Goal: Browse casually: Explore the website without a specific task or goal

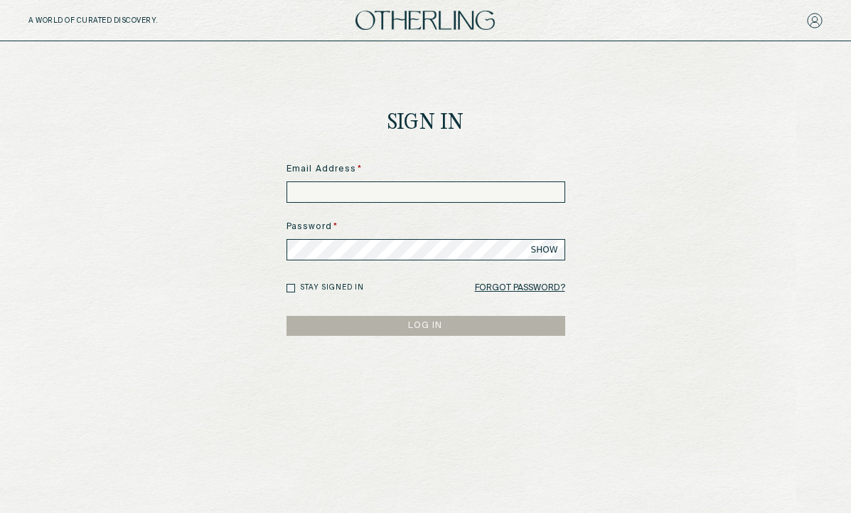
scroll to position [122, 0]
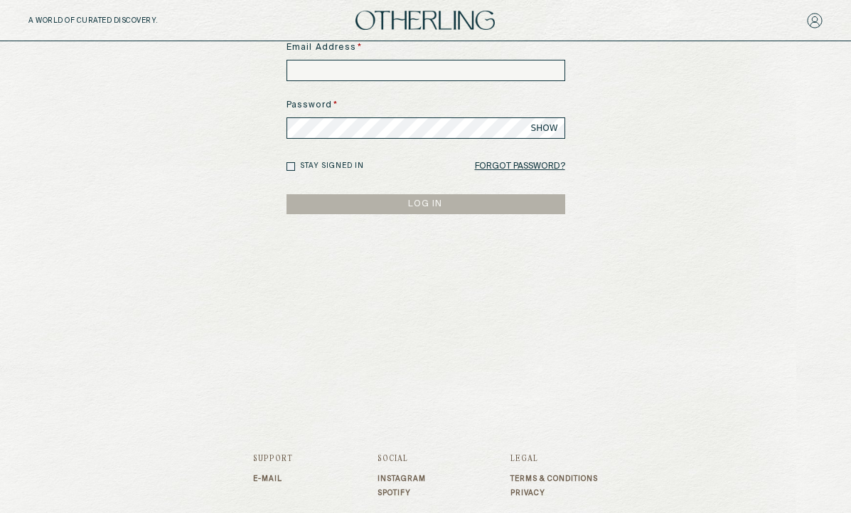
type input "**********"
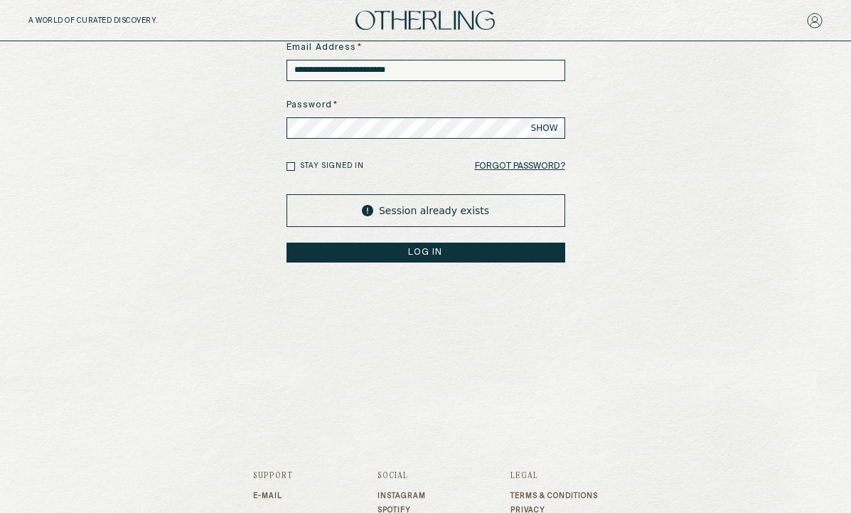
click at [425, 249] on button "LOG IN" at bounding box center [426, 253] width 279 height 20
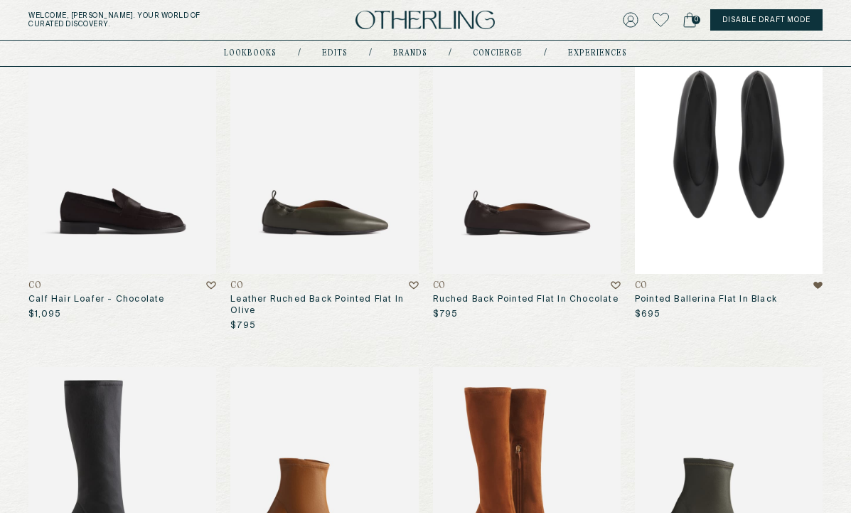
scroll to position [683, 0]
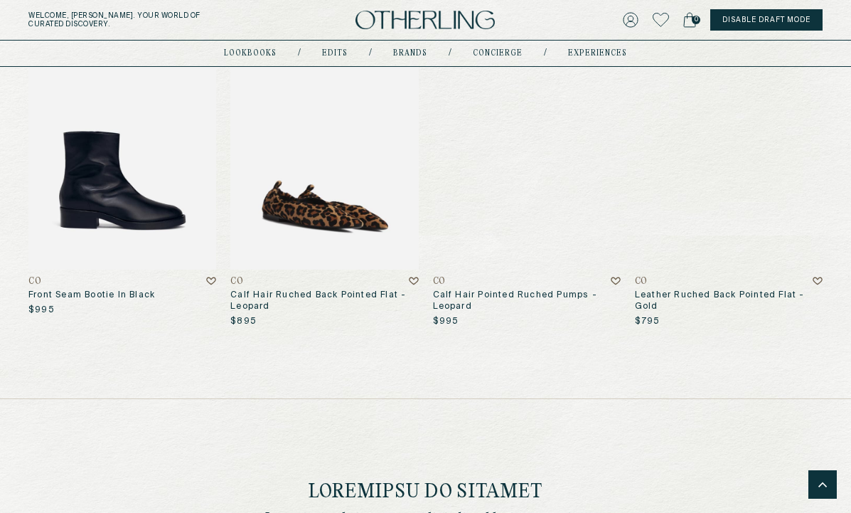
scroll to position [1299, 0]
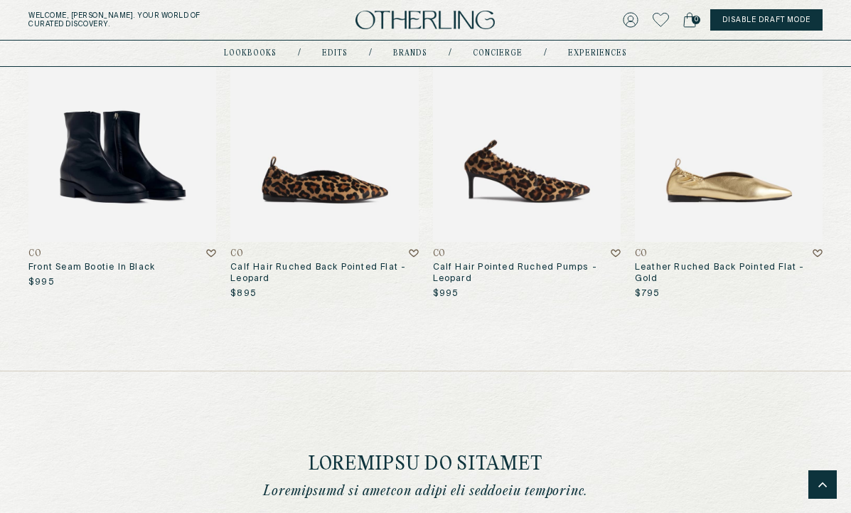
click at [163, 145] on img at bounding box center [122, 115] width 188 height 254
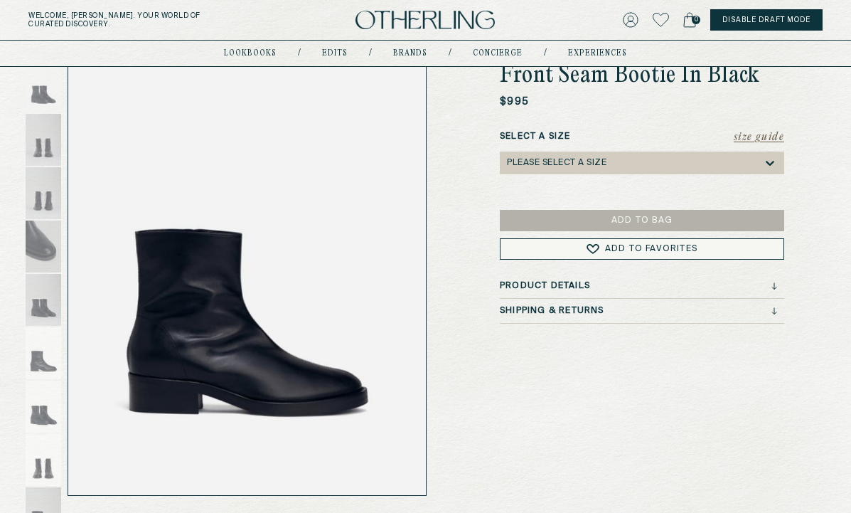
scroll to position [147, 0]
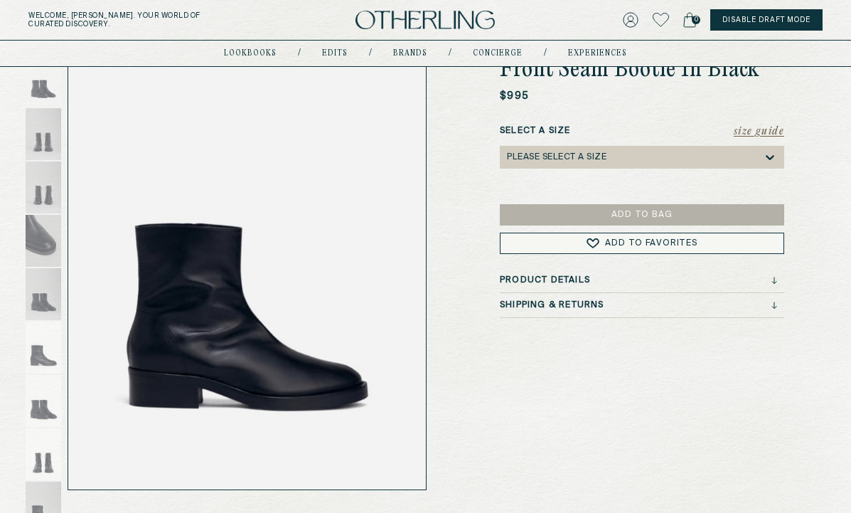
click at [544, 279] on h3 "Product Details" at bounding box center [545, 280] width 90 height 10
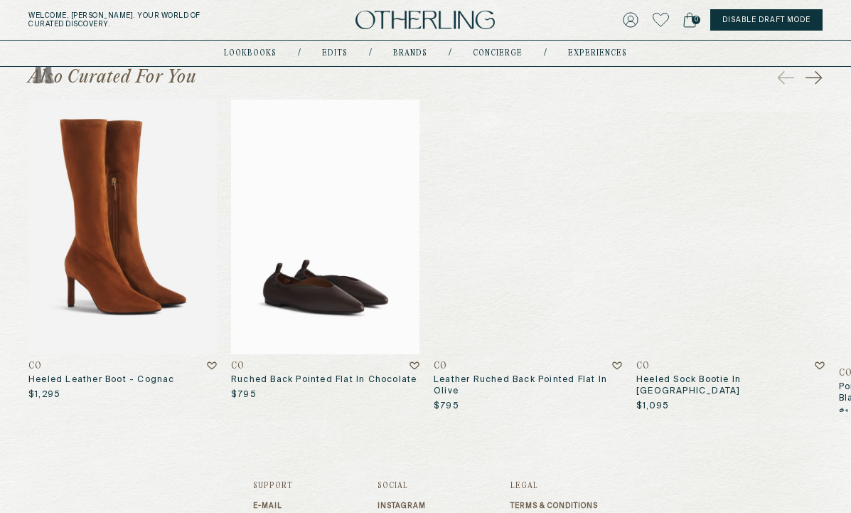
scroll to position [668, 0]
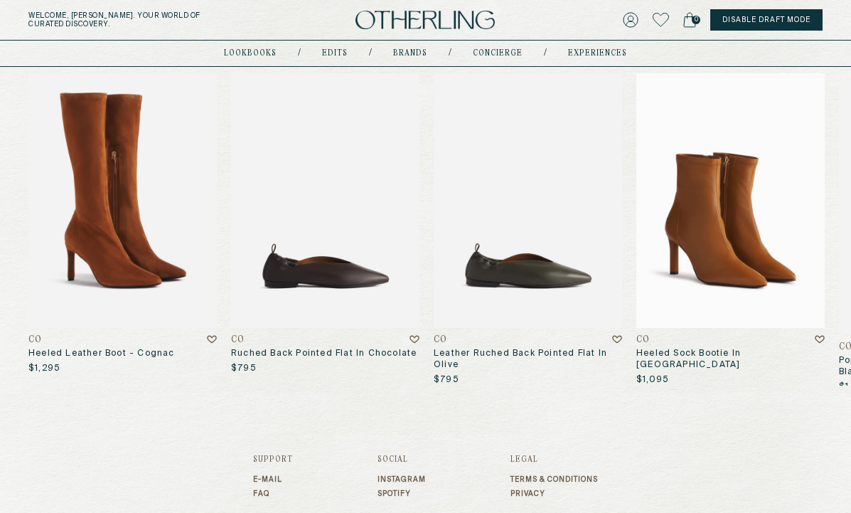
click at [738, 212] on img at bounding box center [731, 200] width 188 height 255
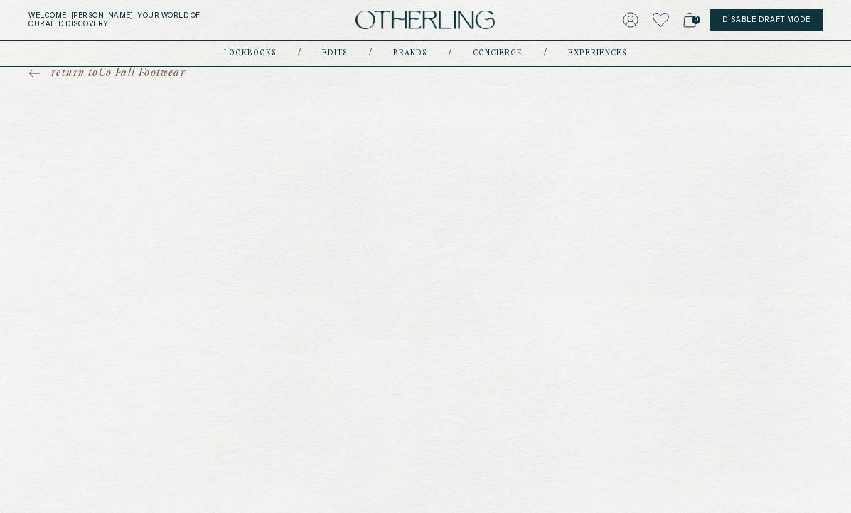
scroll to position [205, 0]
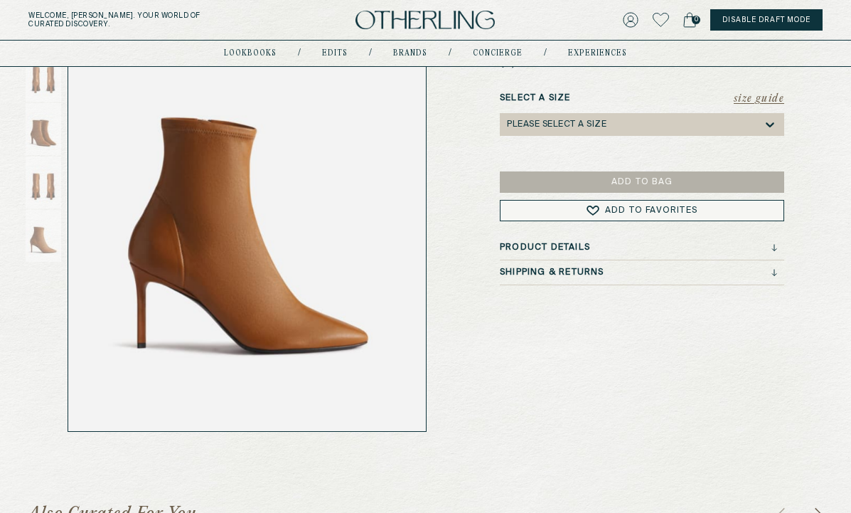
click at [598, 243] on div "Product Details" at bounding box center [638, 248] width 277 height 10
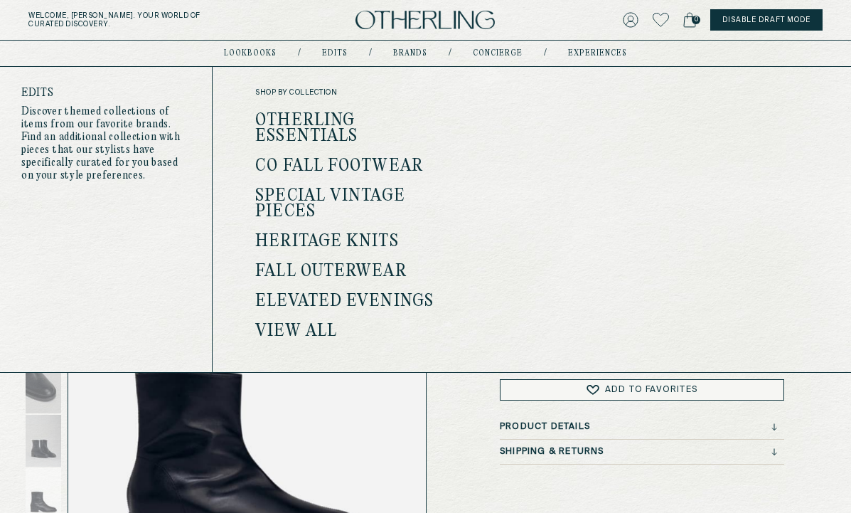
click at [324, 166] on link "Co Fall Footwear" at bounding box center [339, 166] width 168 height 18
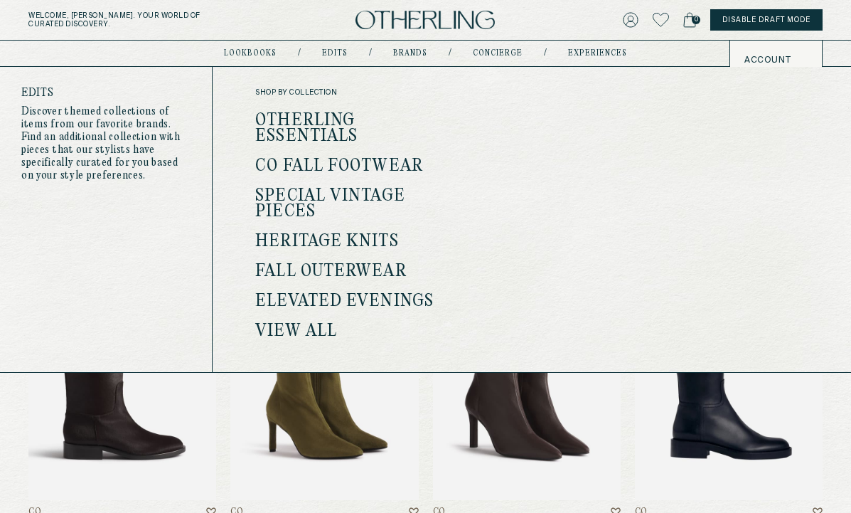
click at [331, 129] on link "Otherling Essentials" at bounding box center [306, 129] width 102 height 34
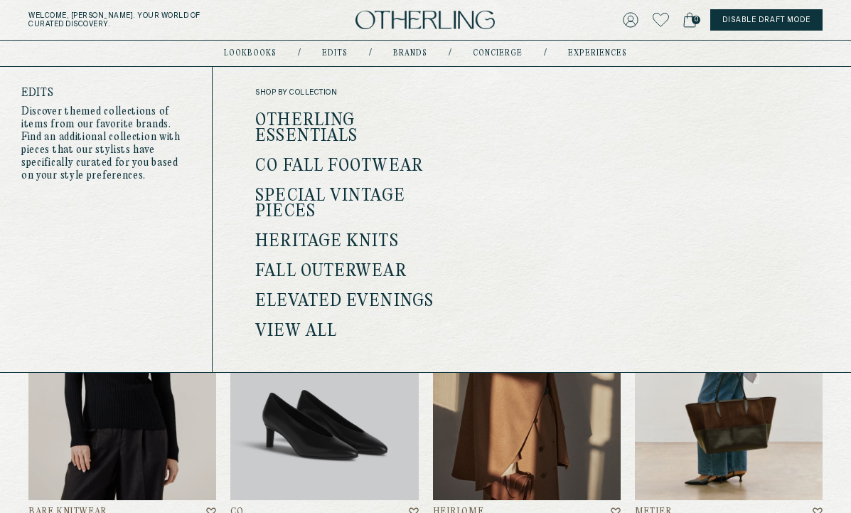
click at [328, 197] on link "Special Vintage Pieces" at bounding box center [330, 204] width 150 height 34
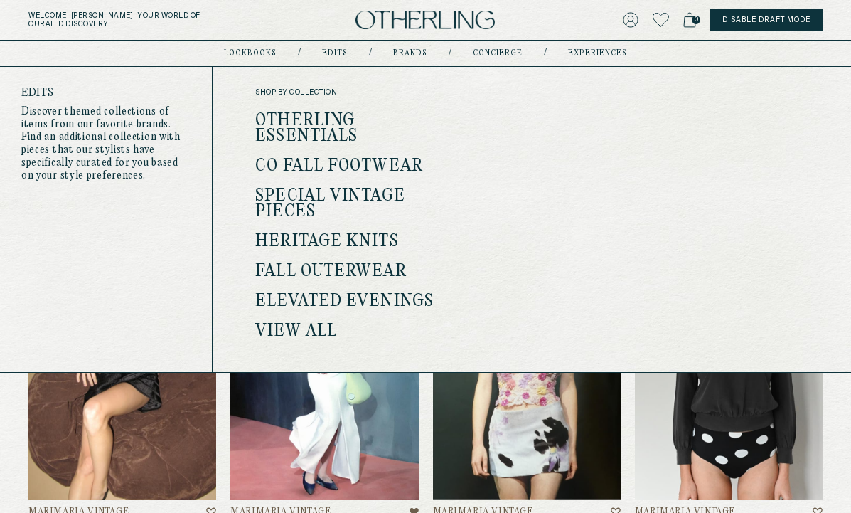
click at [336, 241] on link "Heritage Knits" at bounding box center [326, 242] width 143 height 18
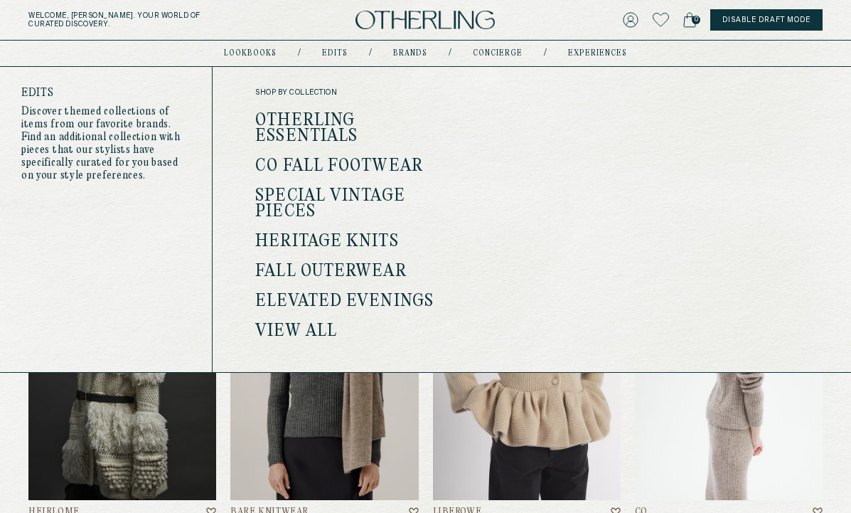
click at [344, 269] on link "Fall Outerwear" at bounding box center [330, 271] width 151 height 18
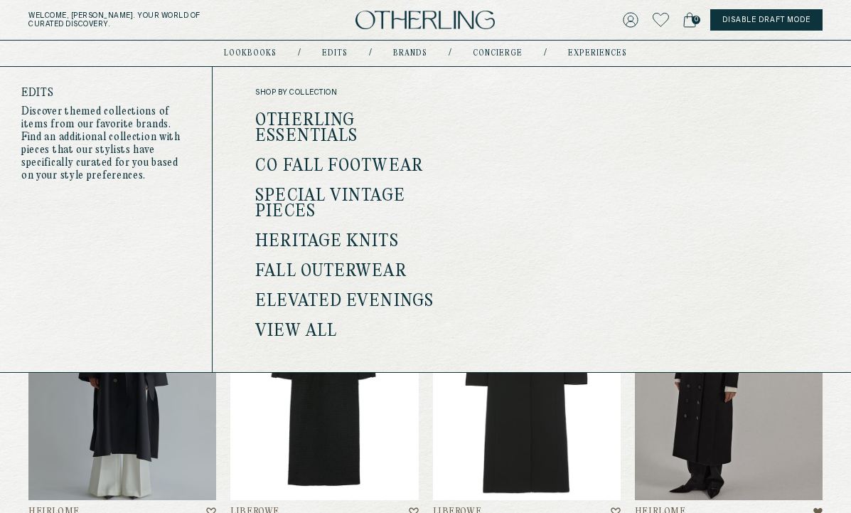
click at [311, 299] on link "Elevated Evenings" at bounding box center [344, 301] width 179 height 18
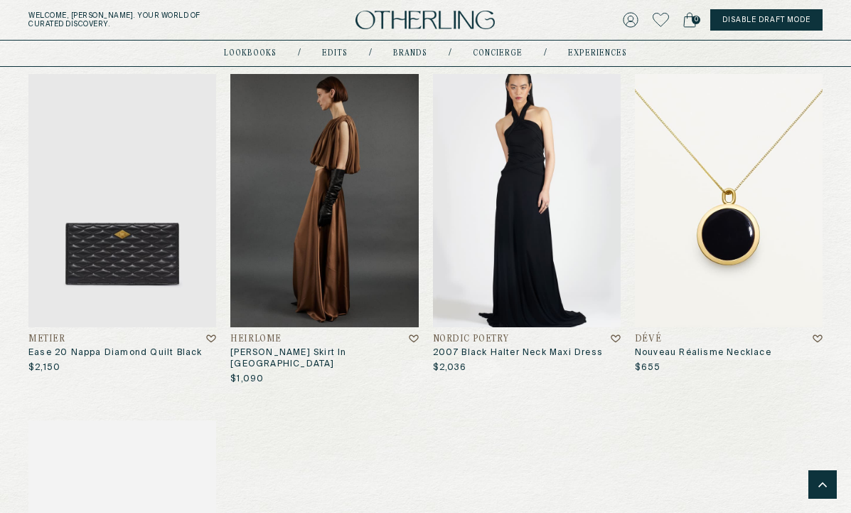
scroll to position [5661, 0]
